Goal: Transaction & Acquisition: Purchase product/service

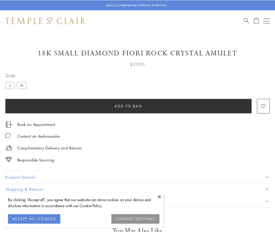
scroll to position [22, 0]
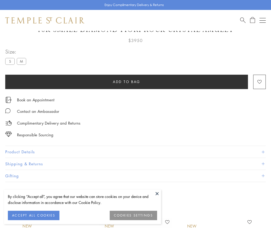
click at [126, 82] on span "Add to bag" at bounding box center [126, 82] width 27 height 6
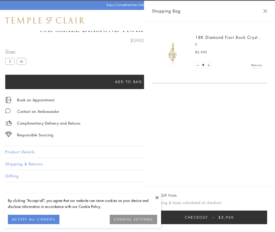
click at [208, 218] on span "Checkout" at bounding box center [196, 218] width 23 height 6
